Goal: Task Accomplishment & Management: Manage account settings

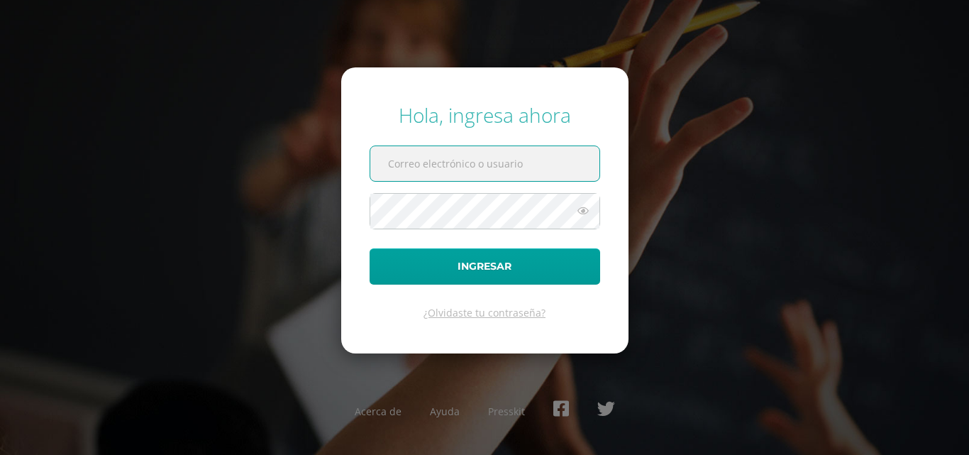
click at [397, 153] on input "text" at bounding box center [484, 163] width 229 height 35
click at [397, 157] on input "text" at bounding box center [484, 163] width 229 height 35
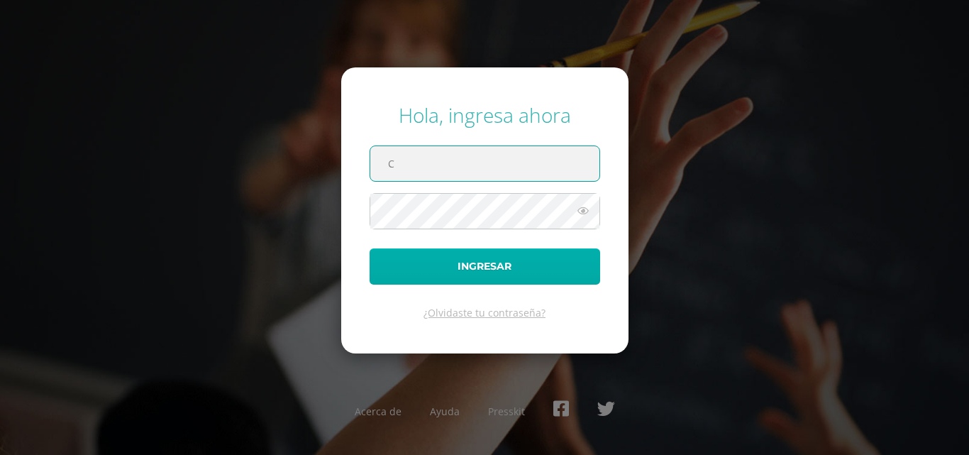
type input "COS00042@osoriosandoval.edu.gt"
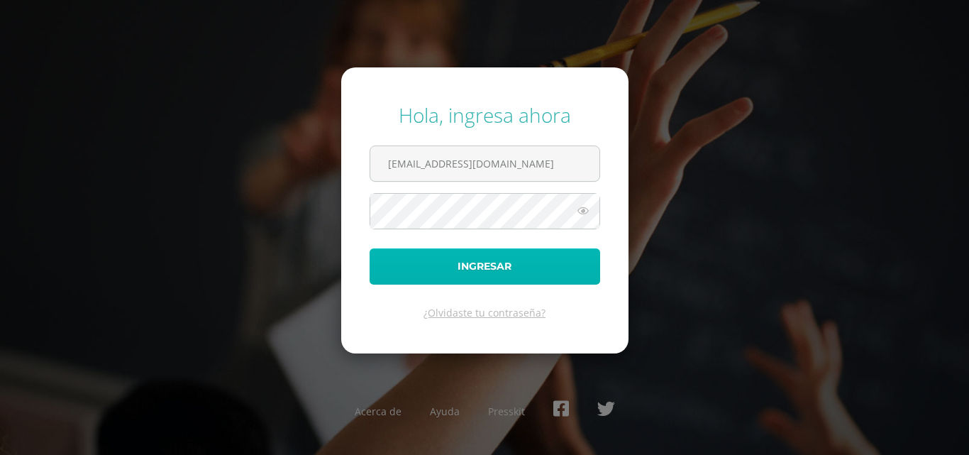
click at [504, 270] on button "Ingresar" at bounding box center [485, 266] width 231 height 36
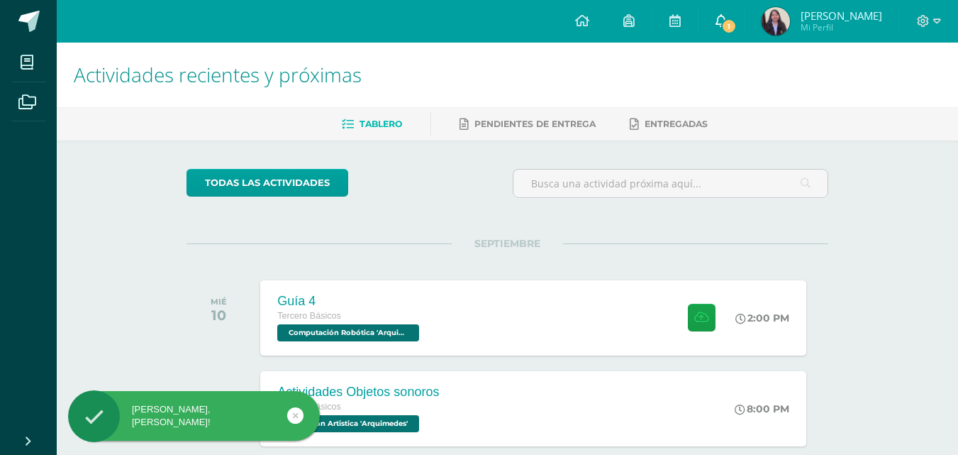
click at [722, 14] on link "1" at bounding box center [721, 21] width 45 height 43
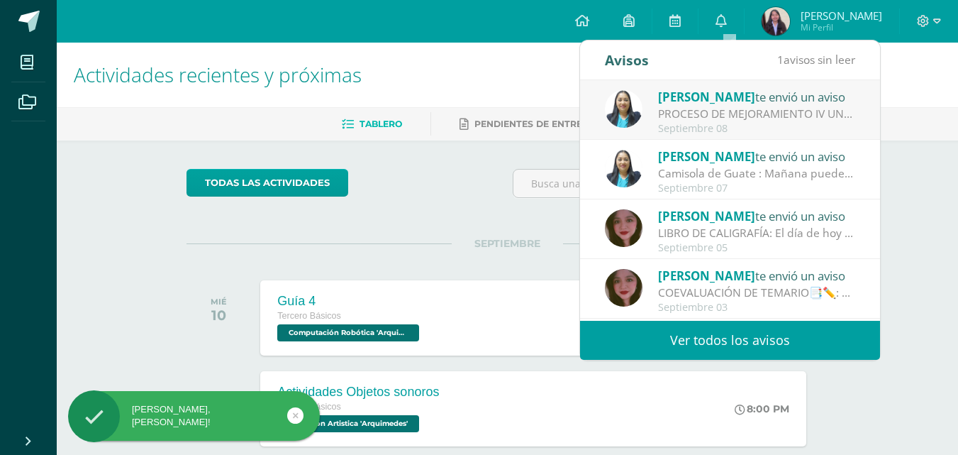
click at [682, 99] on span "[PERSON_NAME]" at bounding box center [706, 97] width 97 height 16
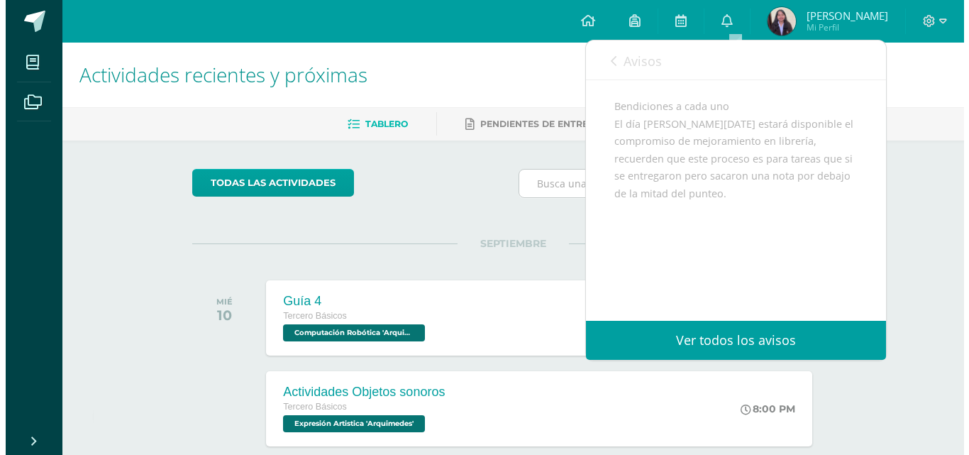
scroll to position [145, 0]
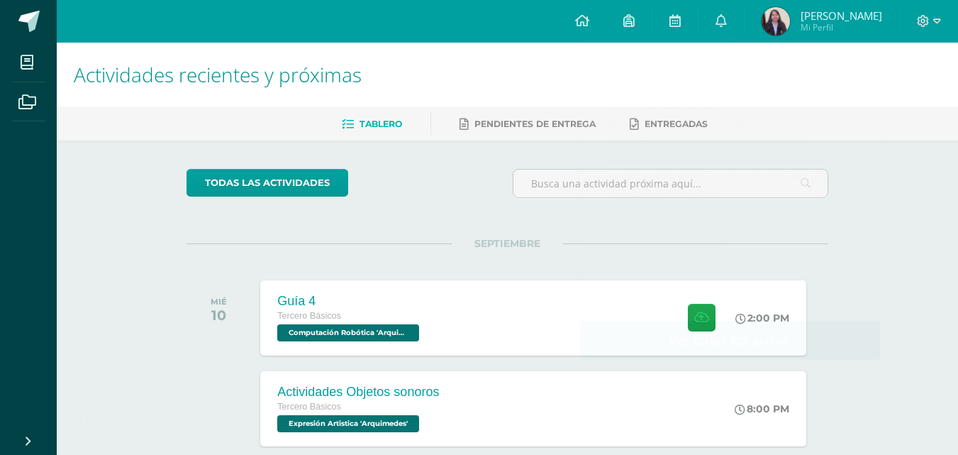
click at [479, 198] on div "todas las Actividades" at bounding box center [507, 189] width 653 height 40
click at [357, 296] on div "Guía 4" at bounding box center [348, 301] width 147 height 15
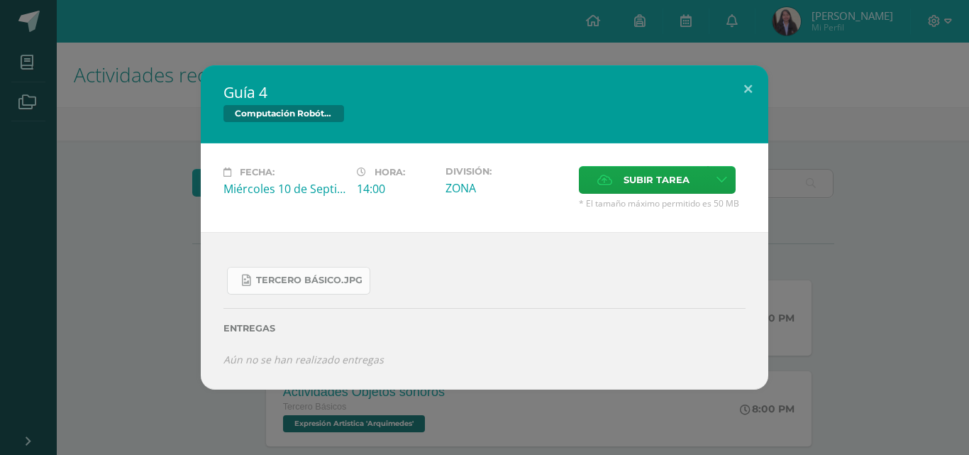
click at [326, 269] on link "Tercero Básico.jpg" at bounding box center [298, 281] width 143 height 28
